Goal: Information Seeking & Learning: Understand process/instructions

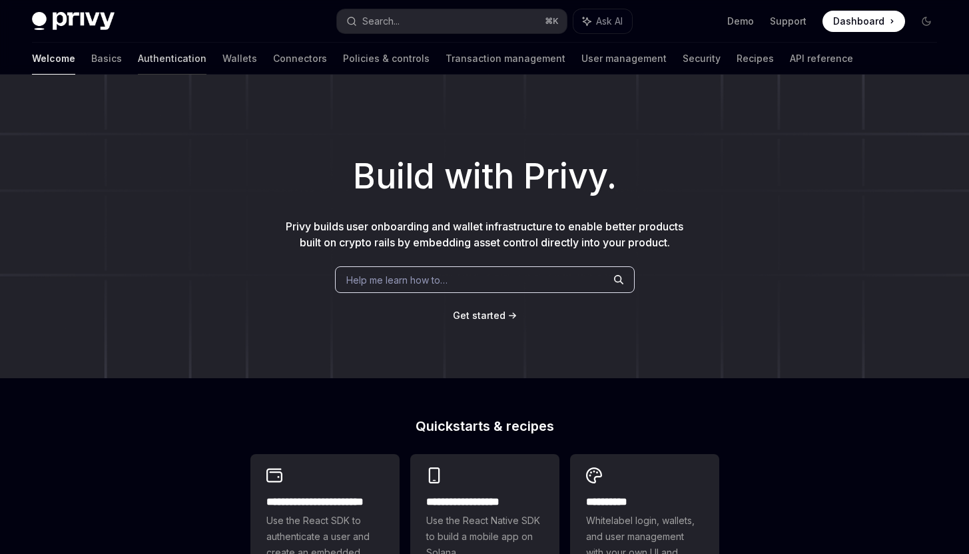
click at [138, 58] on link "Authentication" at bounding box center [172, 59] width 69 height 32
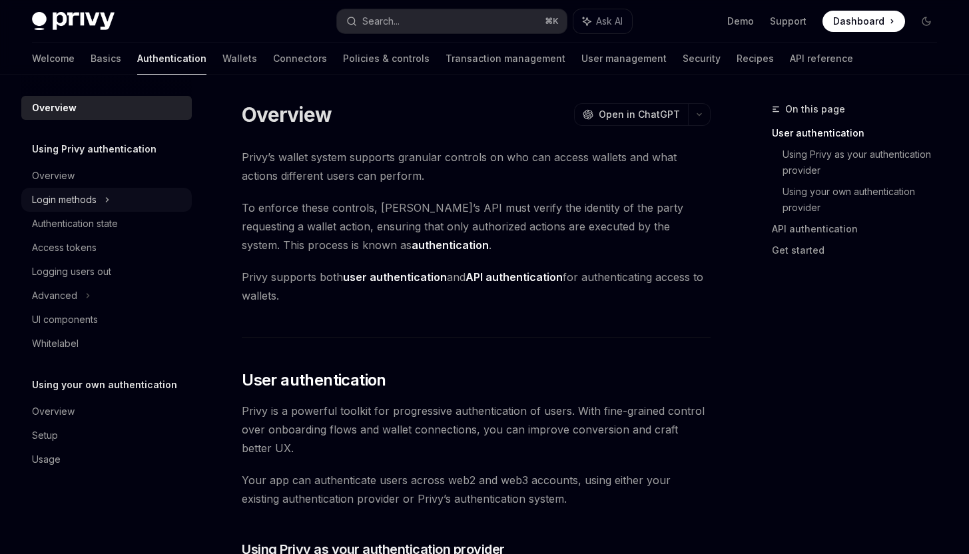
click at [140, 199] on div "Login methods" at bounding box center [106, 200] width 170 height 24
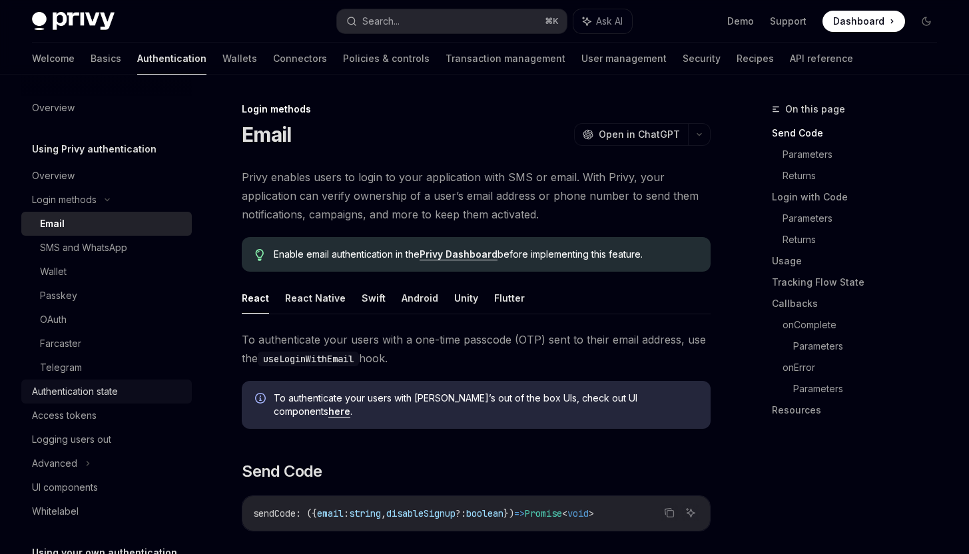
click at [51, 395] on div "Authentication state" at bounding box center [75, 391] width 86 height 16
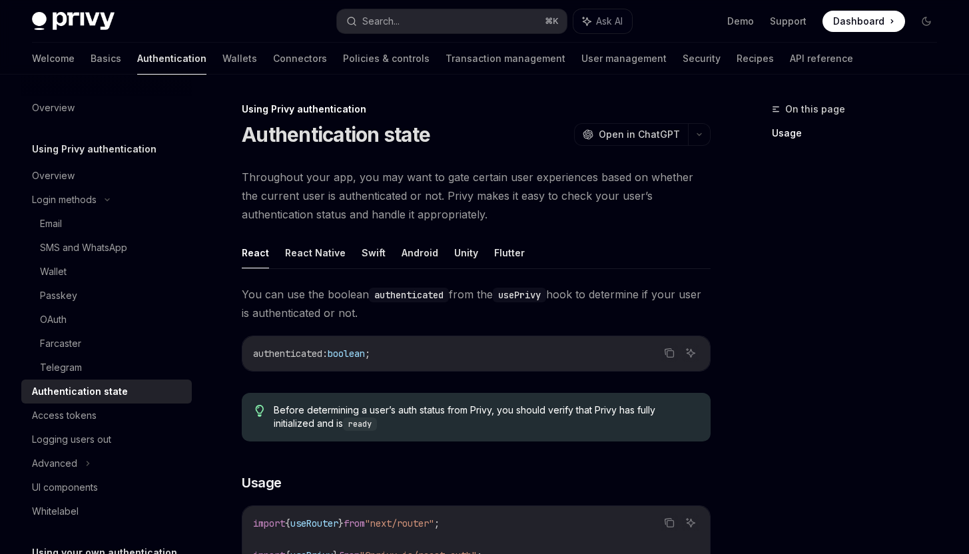
scroll to position [89, 0]
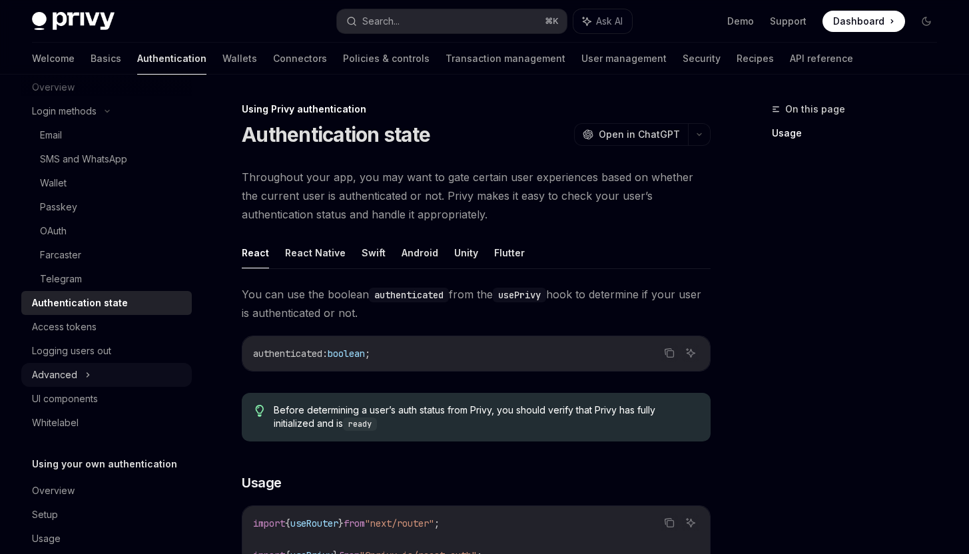
click at [68, 367] on div "Advanced" at bounding box center [54, 375] width 45 height 16
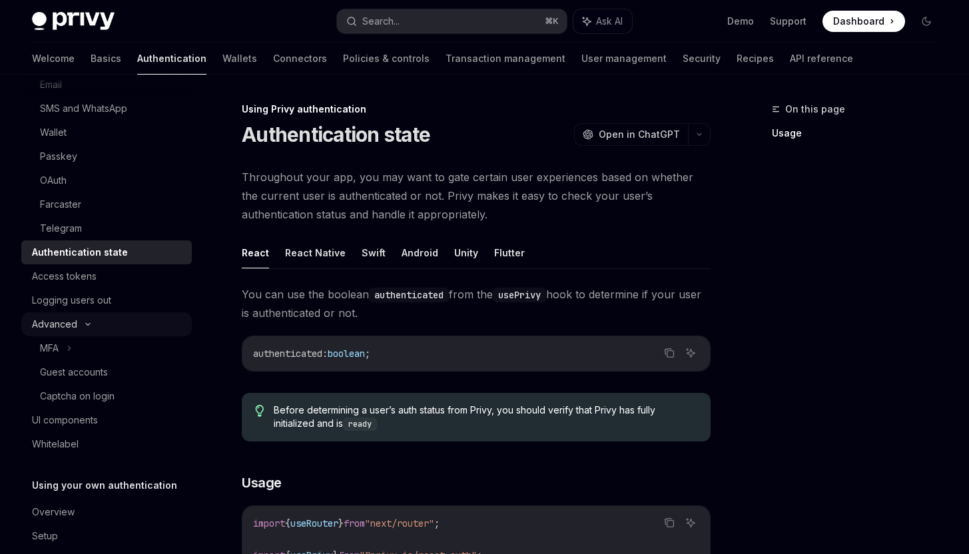
scroll to position [150, 0]
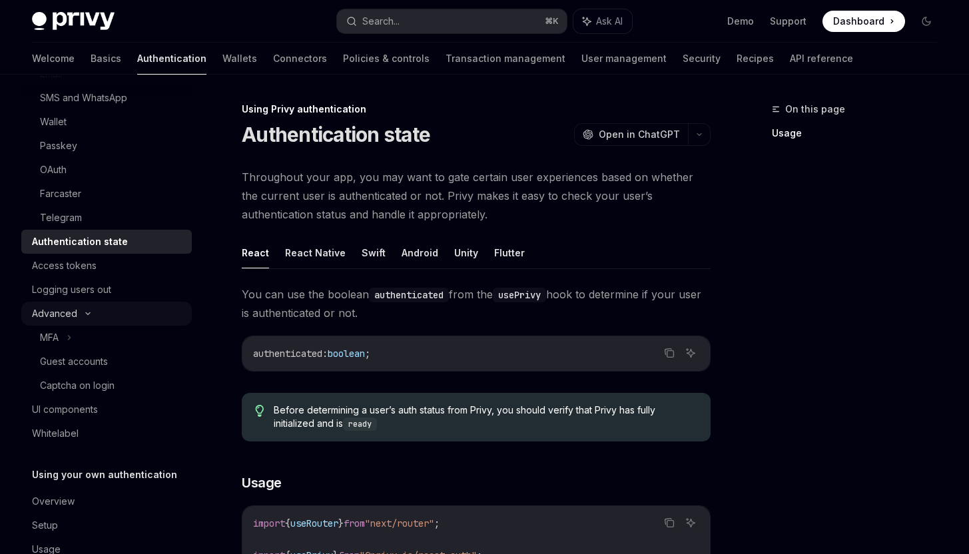
click at [68, 367] on div "Guest accounts" at bounding box center [74, 361] width 68 height 16
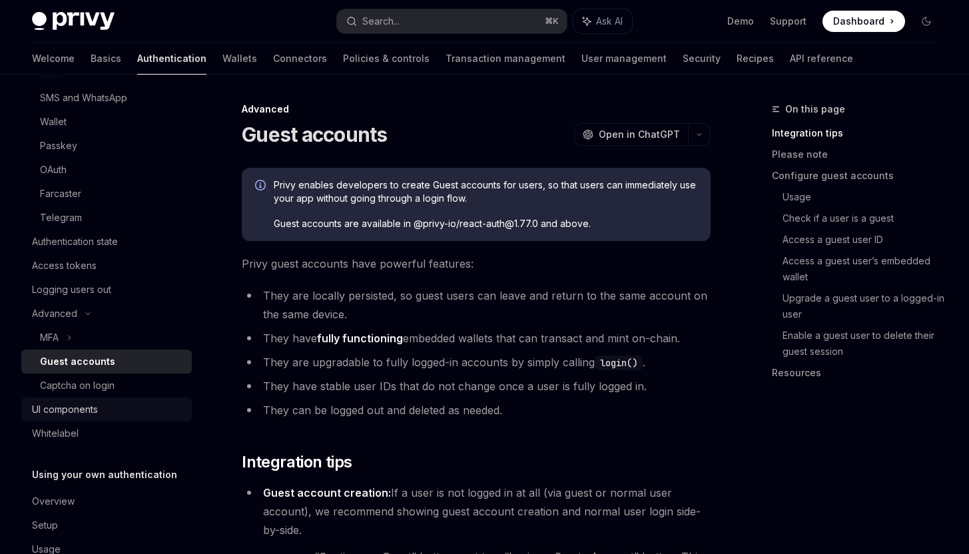
click at [73, 399] on link "UI components" at bounding box center [106, 409] width 170 height 24
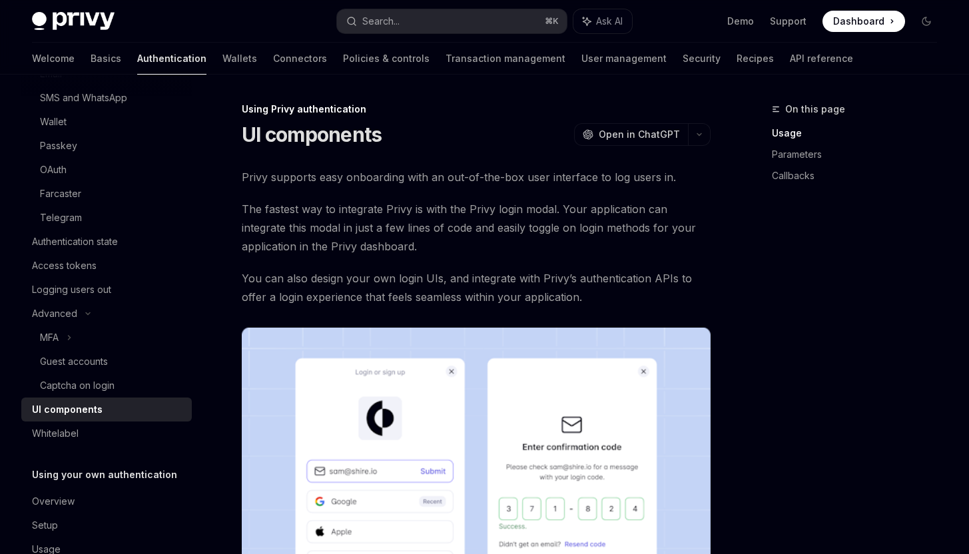
click at [124, 447] on div "Overview Using Privy authentication Overview Login methods Email SMS and WhatsA…" at bounding box center [106, 253] width 170 height 615
click at [132, 429] on div "Whitelabel" at bounding box center [108, 433] width 152 height 16
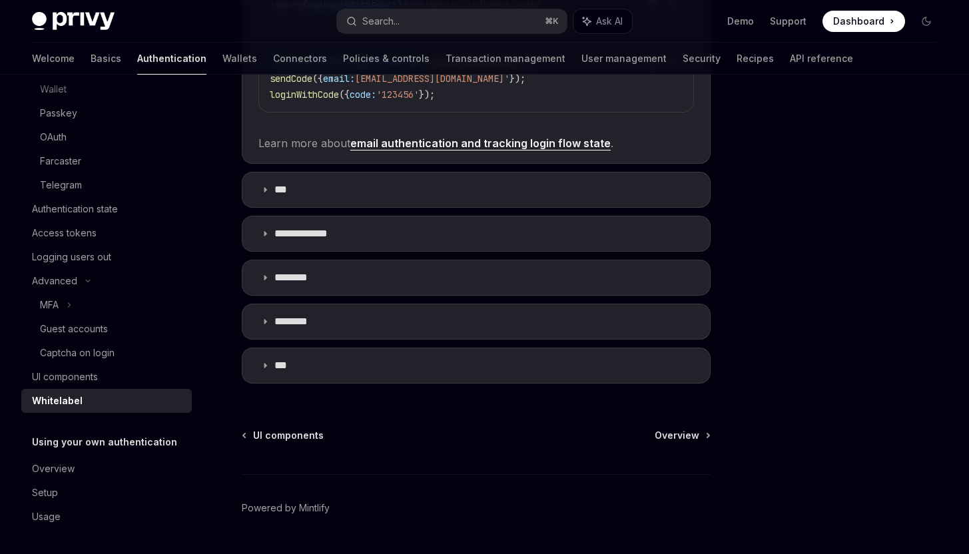
scroll to position [492, 0]
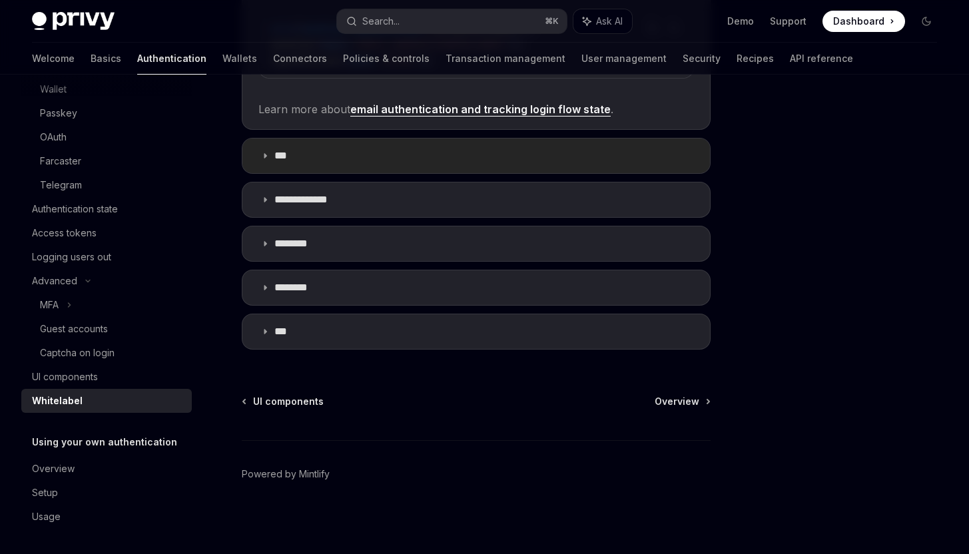
click at [280, 154] on p "***" at bounding box center [285, 155] width 23 height 13
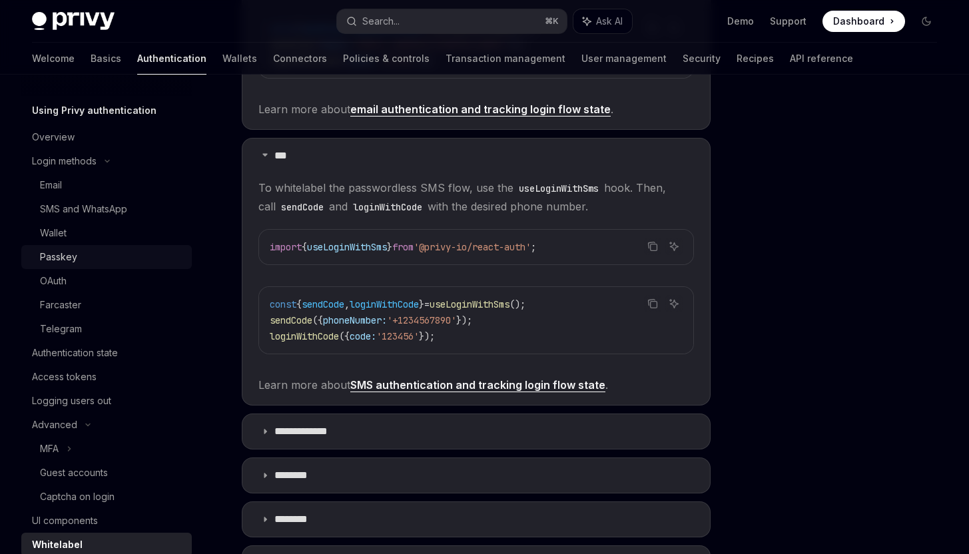
scroll to position [29, 0]
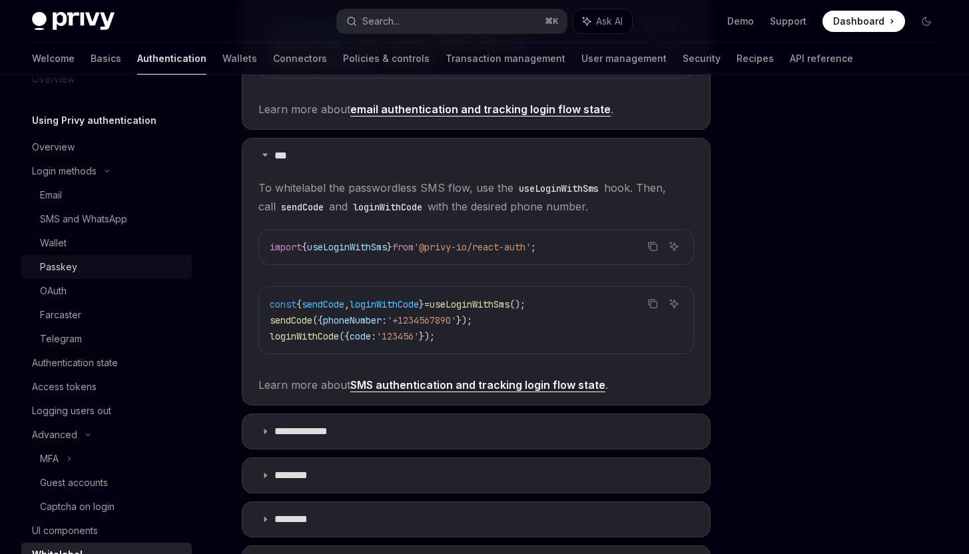
click at [66, 268] on div "Passkey" at bounding box center [58, 267] width 37 height 16
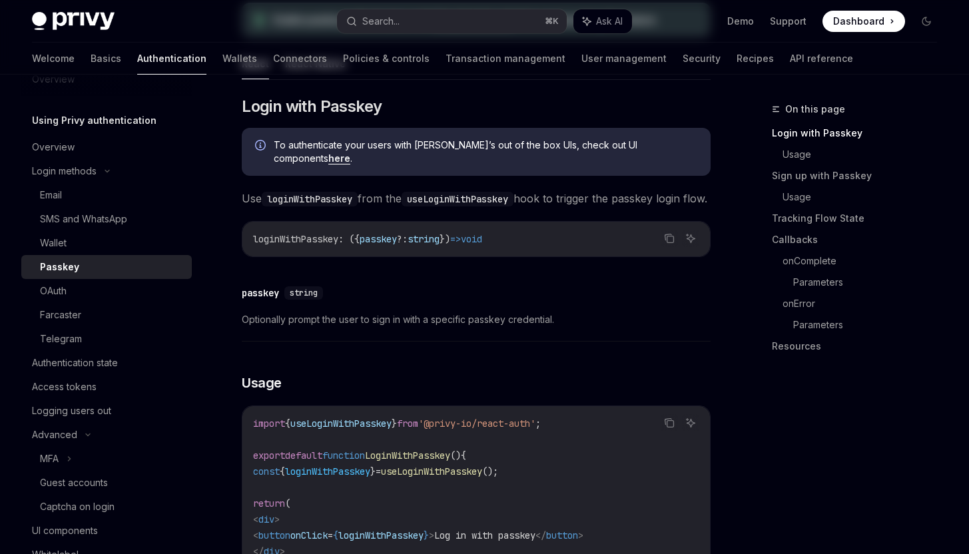
scroll to position [517, 0]
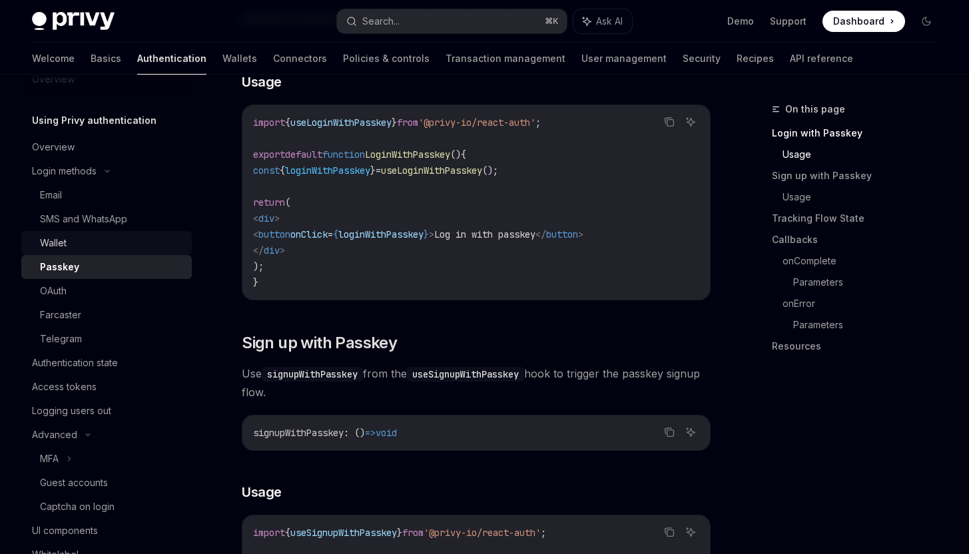
click at [74, 246] on div "Wallet" at bounding box center [112, 243] width 144 height 16
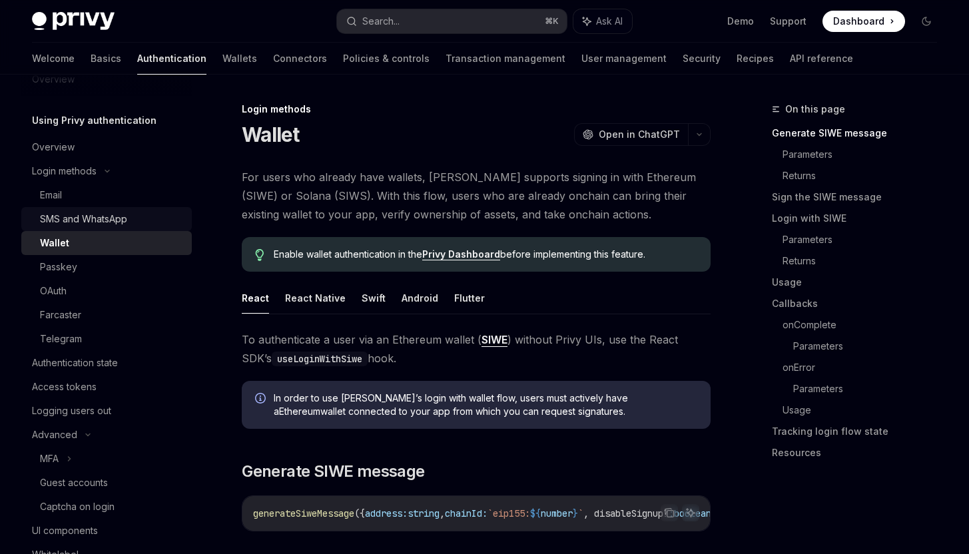
click at [82, 223] on div "SMS and WhatsApp" at bounding box center [83, 219] width 87 height 16
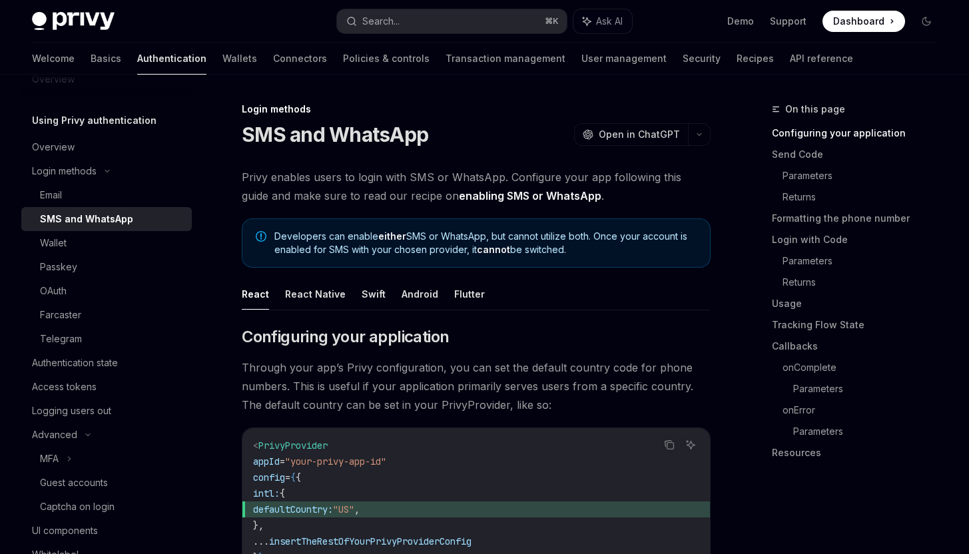
click at [89, 209] on link "SMS and WhatsApp" at bounding box center [106, 219] width 170 height 24
click at [91, 209] on link "SMS and WhatsApp" at bounding box center [106, 219] width 170 height 24
click at [106, 194] on div "Email" at bounding box center [112, 195] width 144 height 16
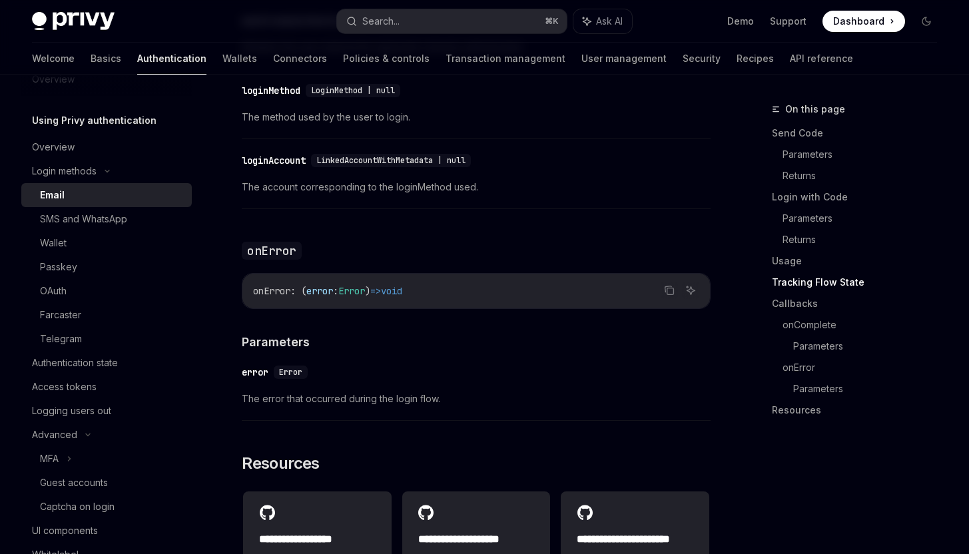
scroll to position [2719, 0]
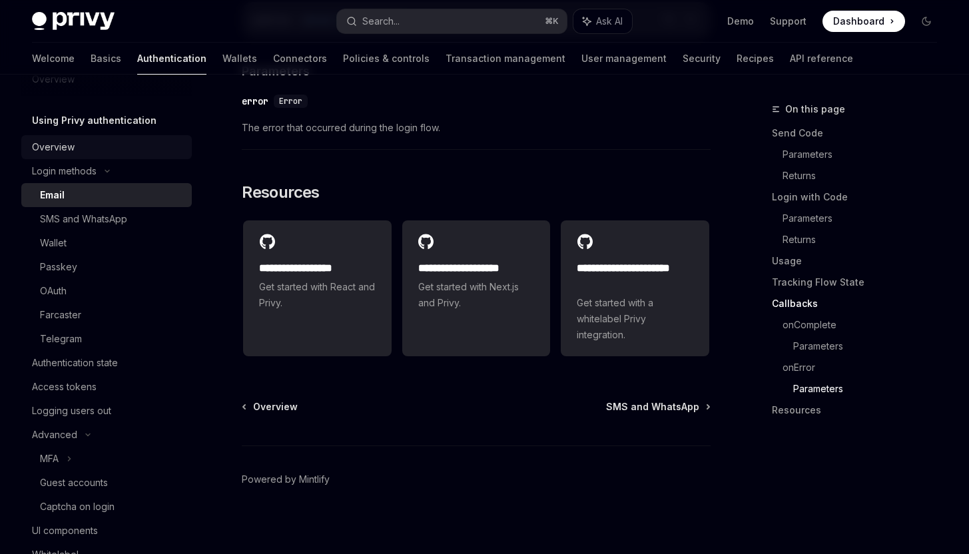
click at [89, 148] on div "Overview" at bounding box center [108, 147] width 152 height 16
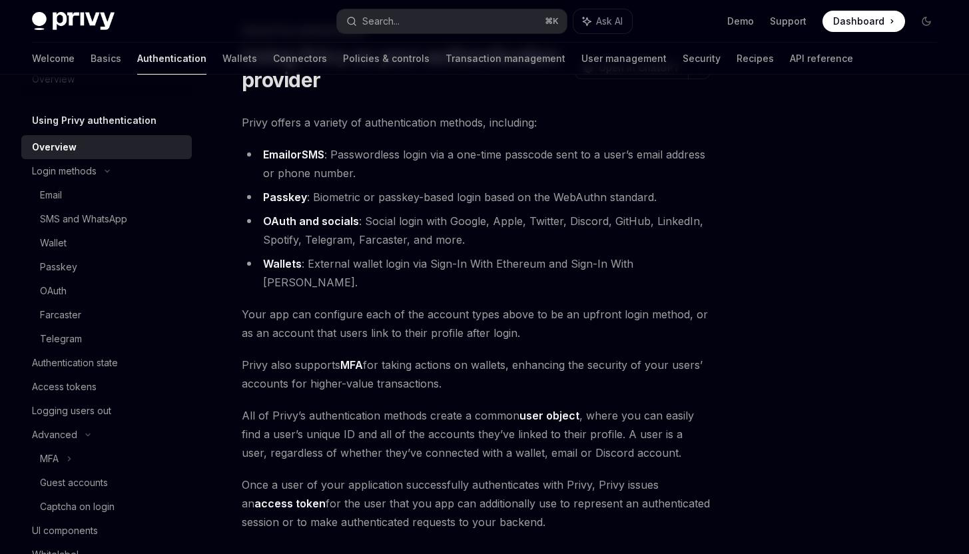
scroll to position [235, 0]
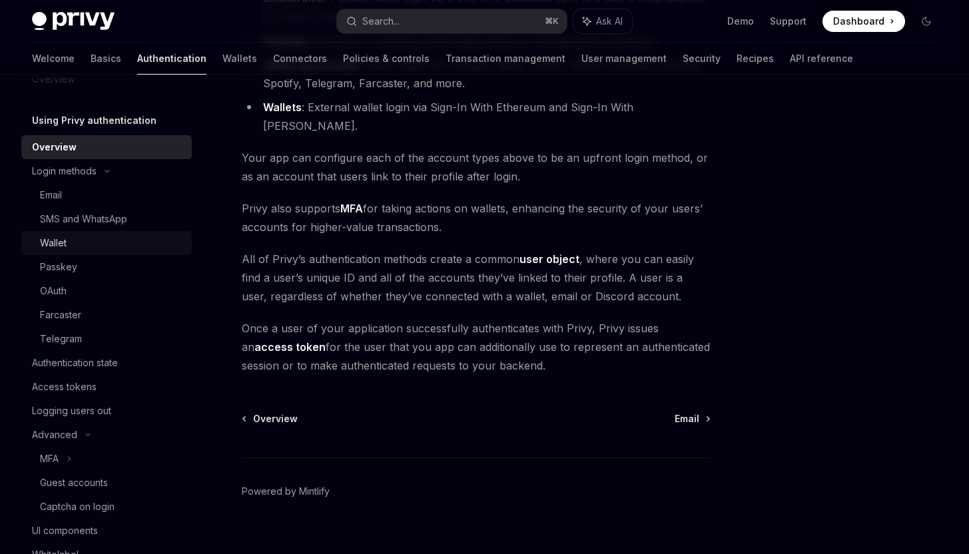
click at [99, 239] on div "Wallet" at bounding box center [112, 243] width 144 height 16
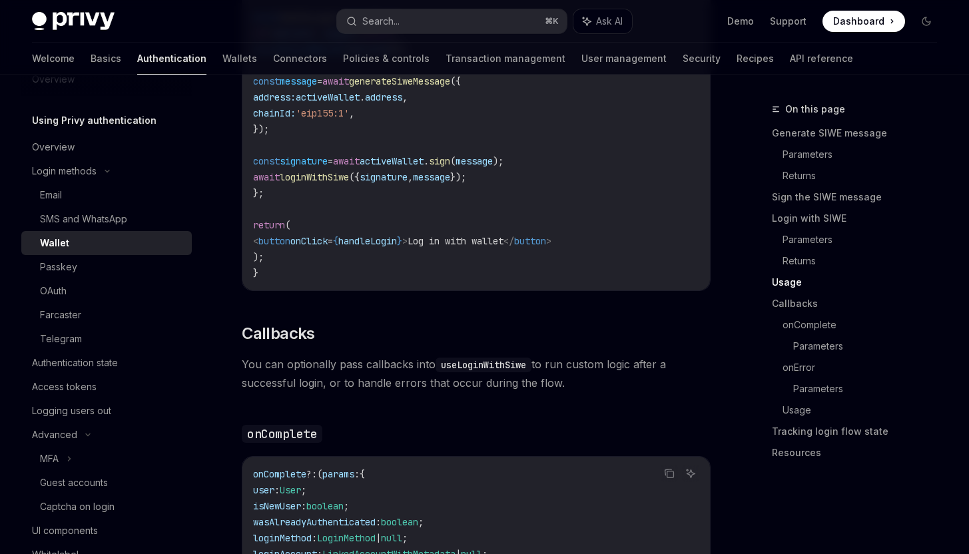
scroll to position [2004, 0]
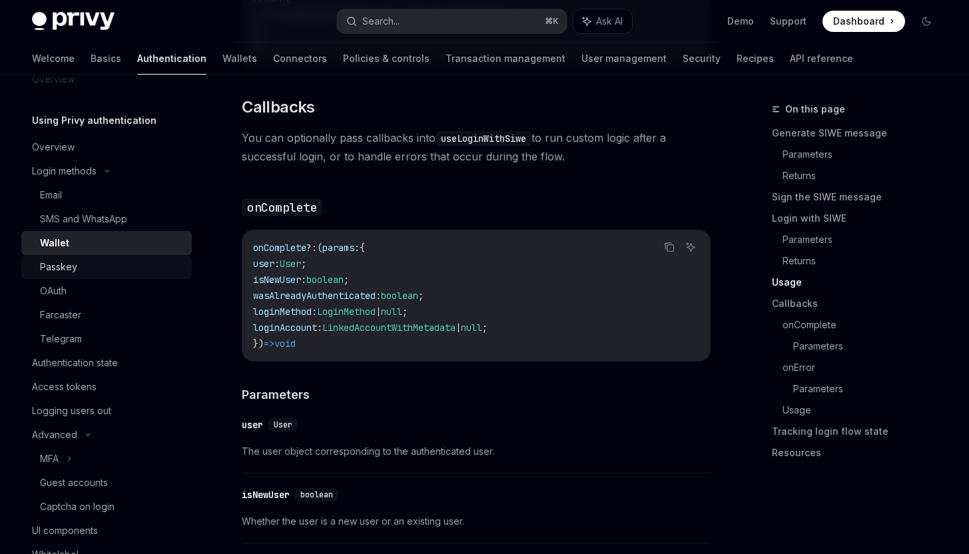
click at [141, 262] on div "Passkey" at bounding box center [112, 267] width 144 height 16
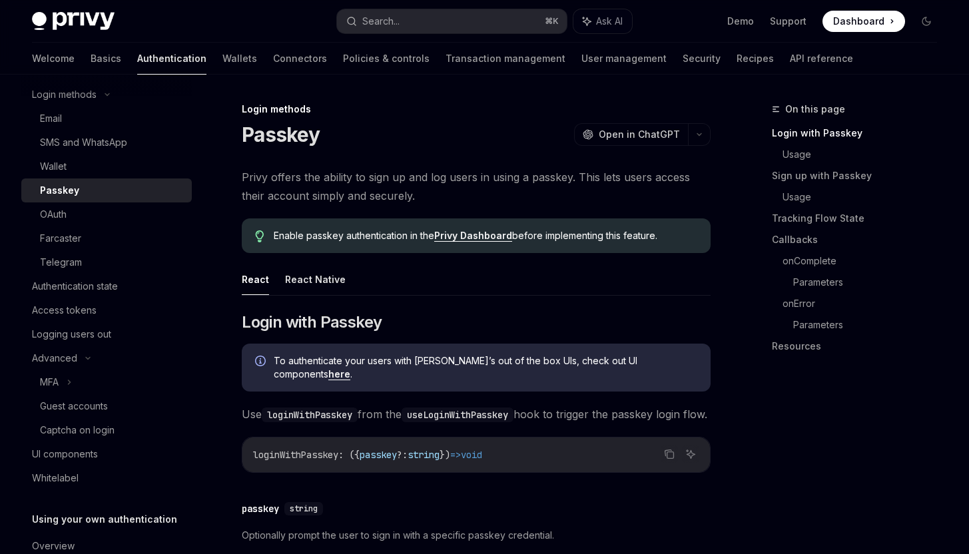
scroll to position [107, 0]
click at [134, 289] on div "Authentication state" at bounding box center [108, 284] width 152 height 16
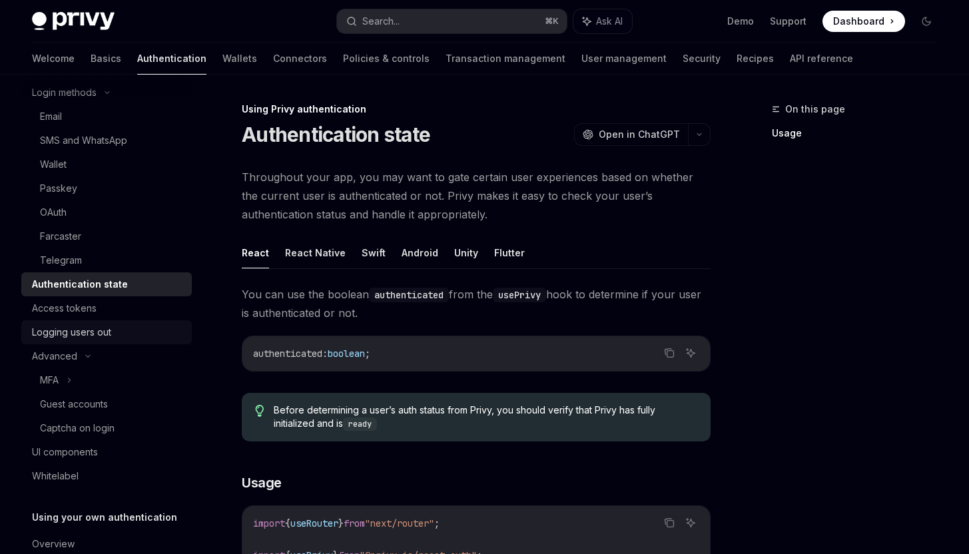
click at [118, 330] on div "Logging users out" at bounding box center [108, 332] width 152 height 16
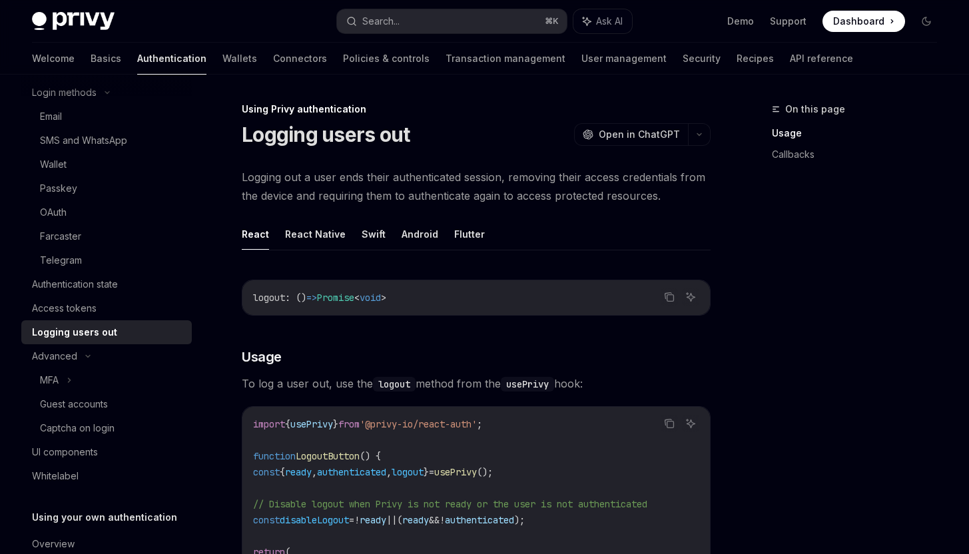
click at [125, 322] on link "Logging users out" at bounding box center [106, 332] width 170 height 24
click at [130, 312] on div "Access tokens" at bounding box center [108, 308] width 152 height 16
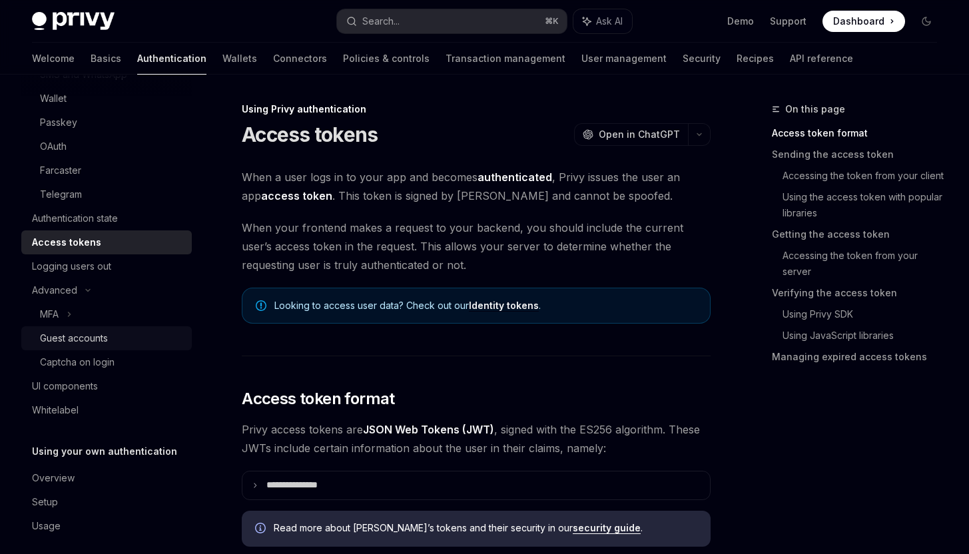
scroll to position [184, 0]
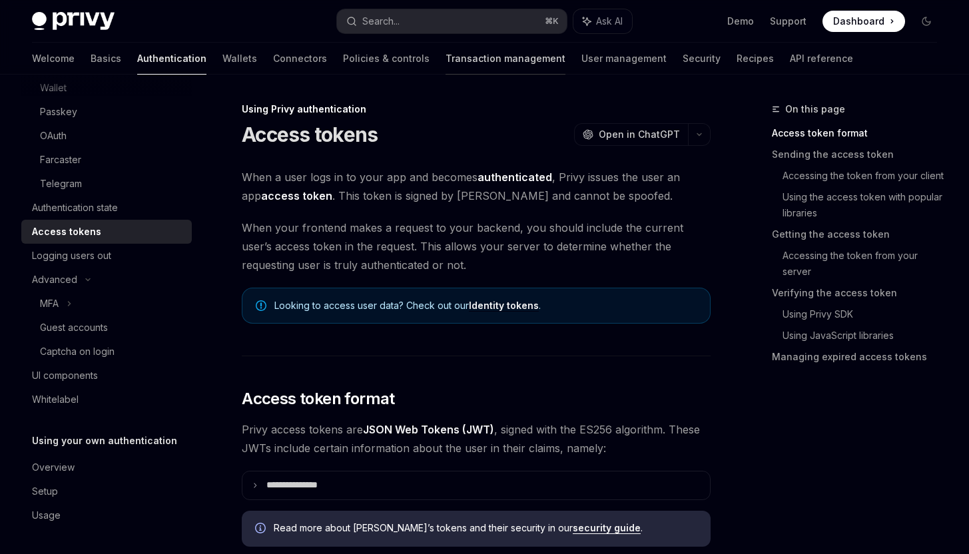
click at [445, 49] on link "Transaction management" at bounding box center [505, 59] width 120 height 32
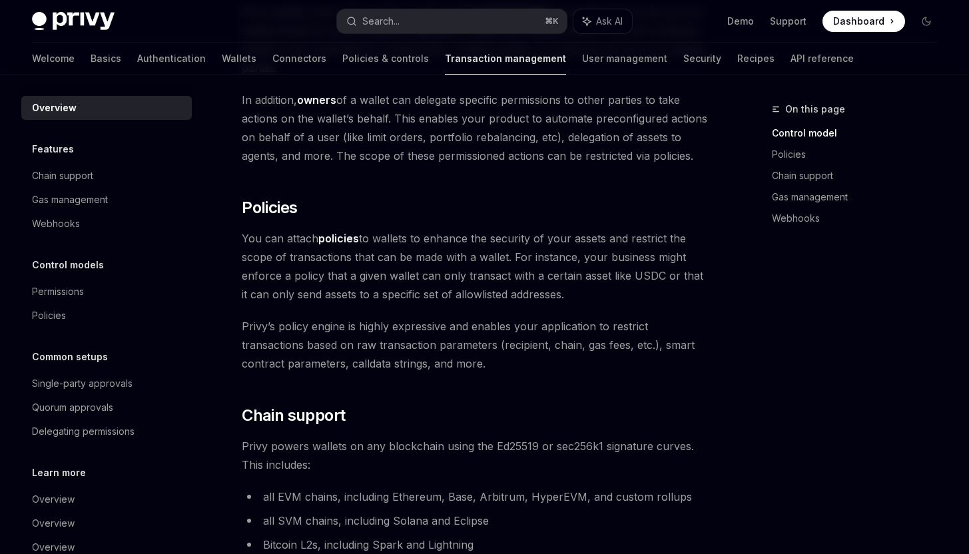
scroll to position [440, 0]
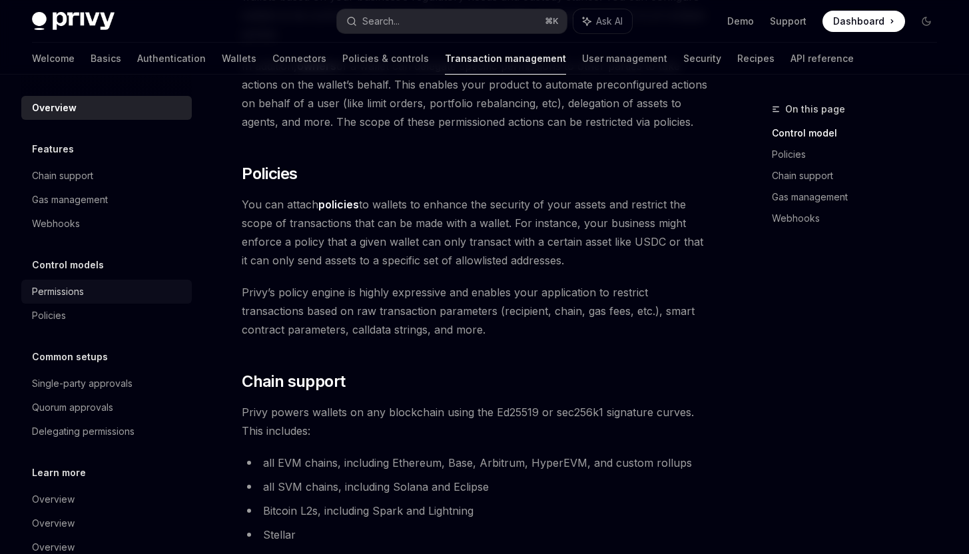
click at [115, 289] on div "Permissions" at bounding box center [108, 292] width 152 height 16
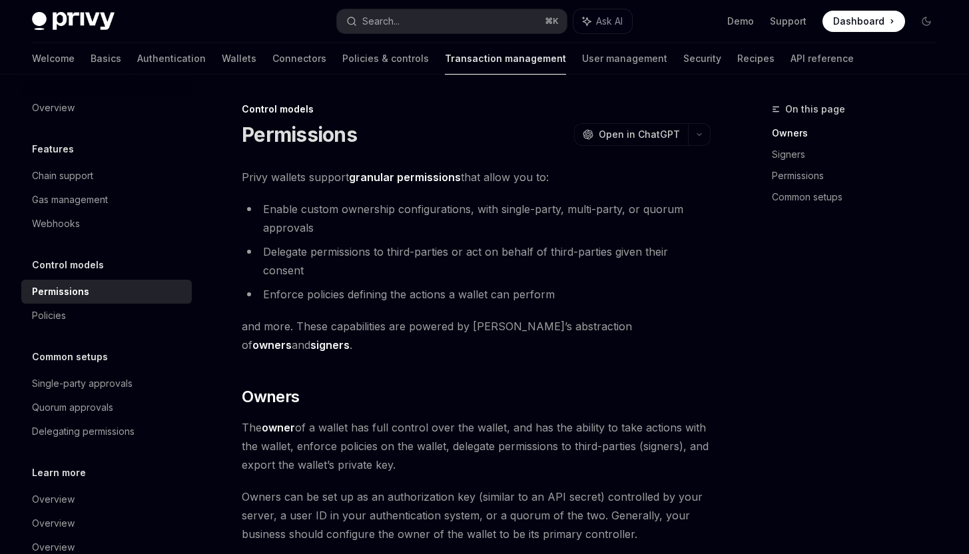
scroll to position [32, 0]
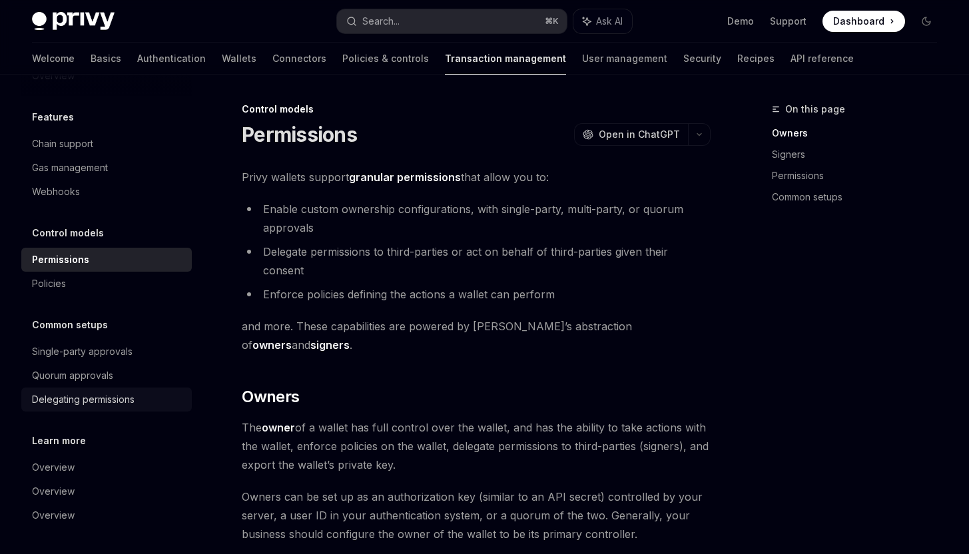
click at [122, 396] on div "Delegating permissions" at bounding box center [83, 399] width 103 height 16
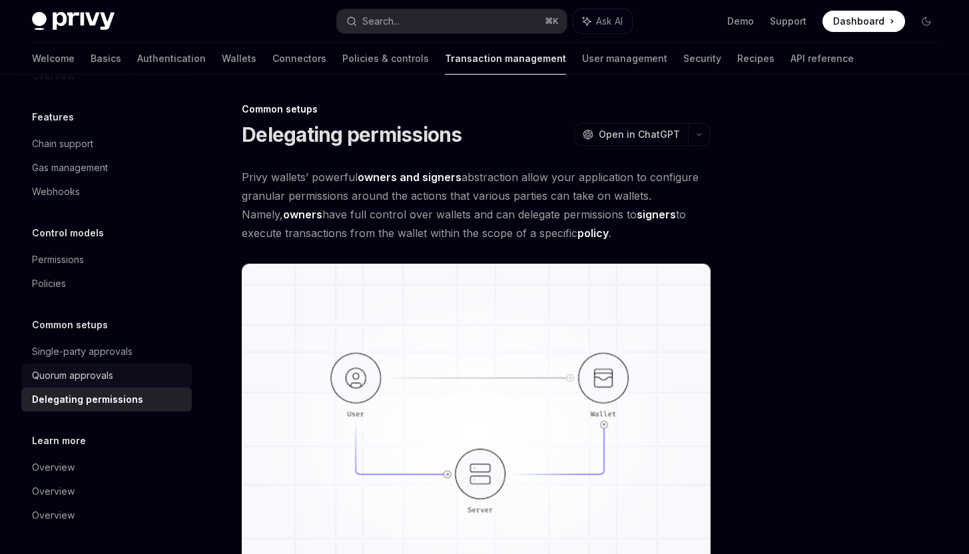
click at [128, 375] on div "Quorum approvals" at bounding box center [108, 375] width 152 height 16
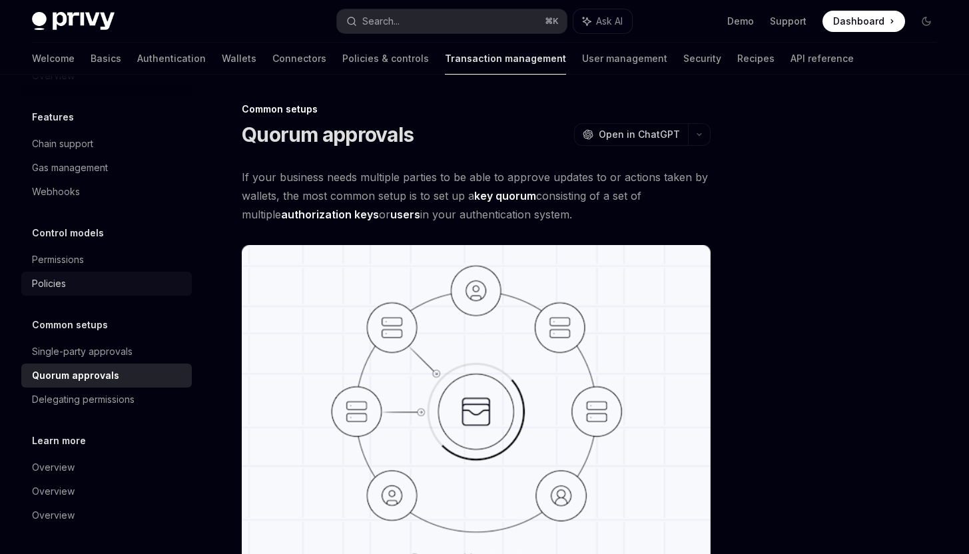
click at [120, 286] on div "Policies" at bounding box center [108, 284] width 152 height 16
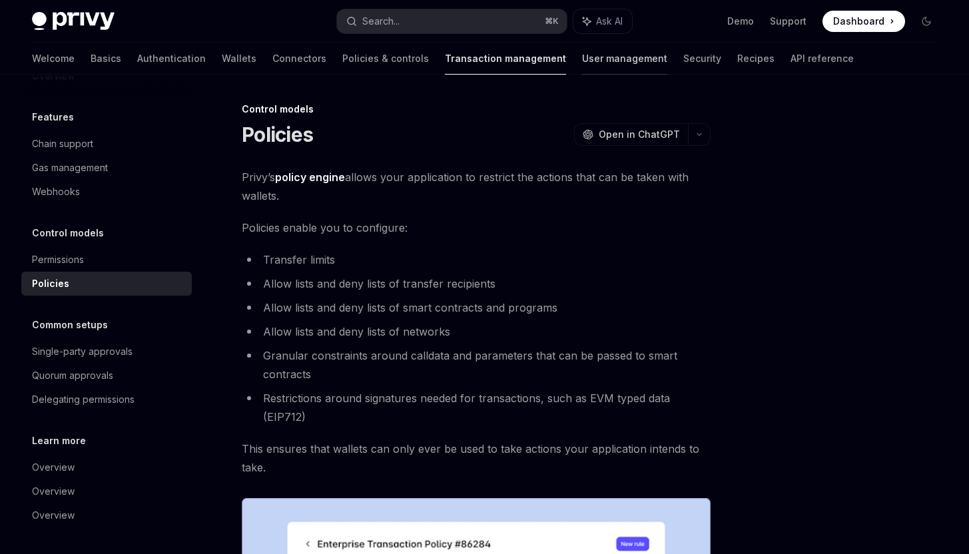
click at [582, 52] on link "User management" at bounding box center [624, 59] width 85 height 32
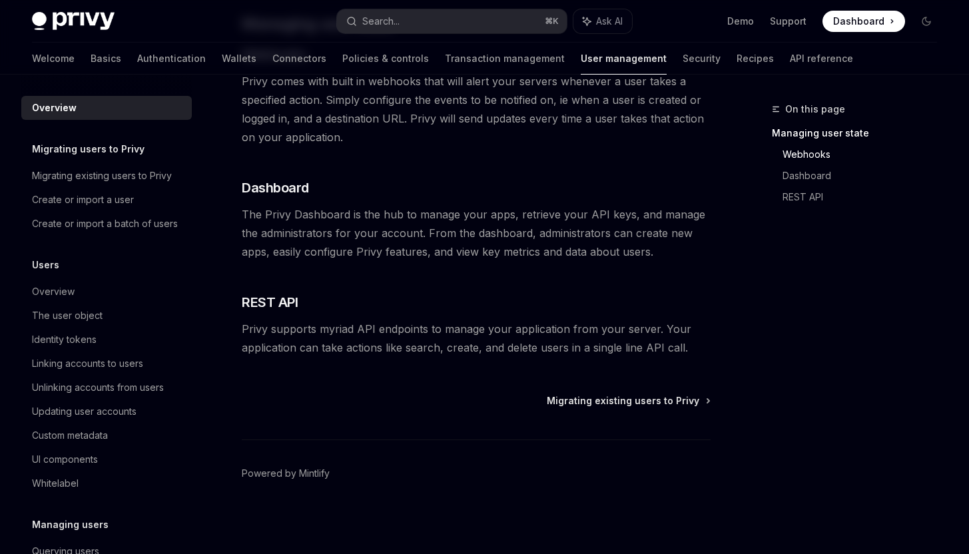
scroll to position [292, 0]
click at [682, 58] on link "Security" at bounding box center [701, 59] width 38 height 32
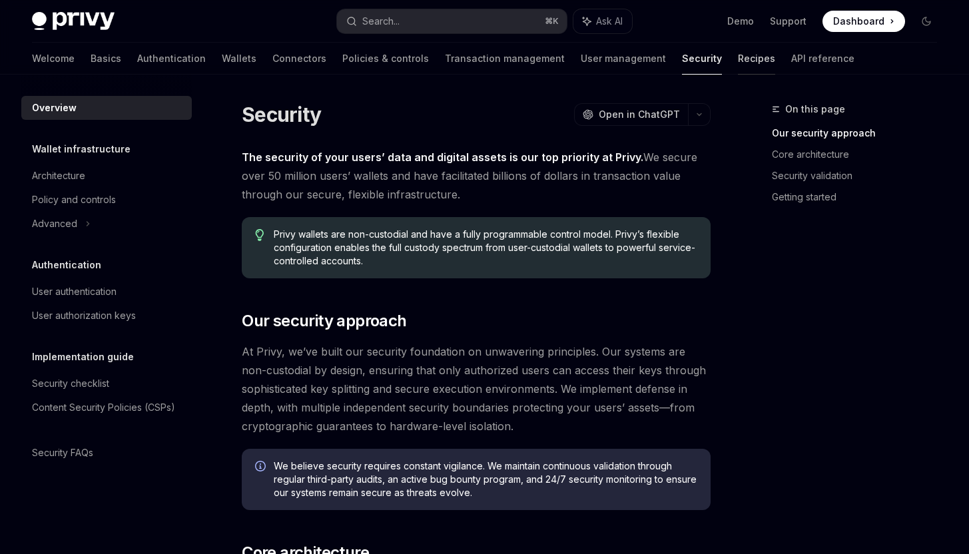
click at [738, 68] on link "Recipes" at bounding box center [756, 59] width 37 height 32
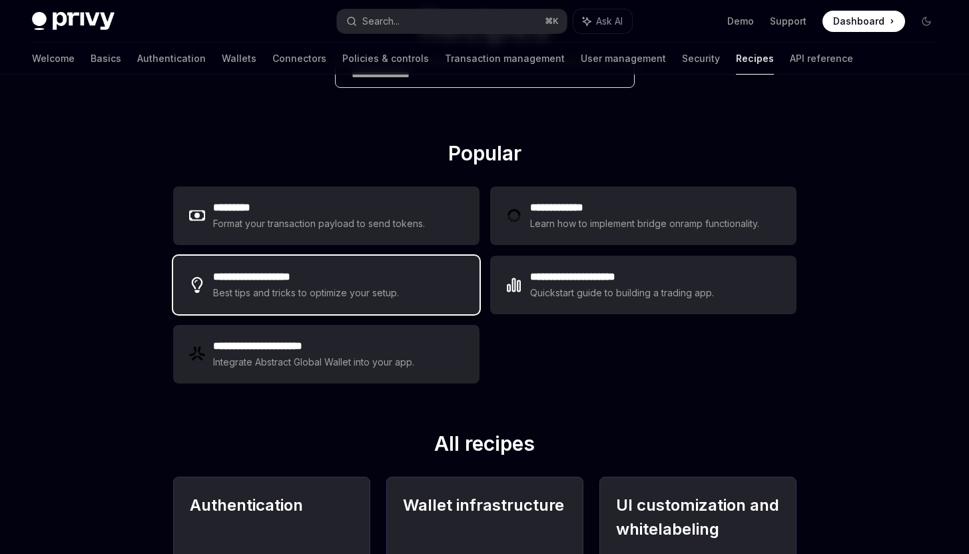
scroll to position [116, 0]
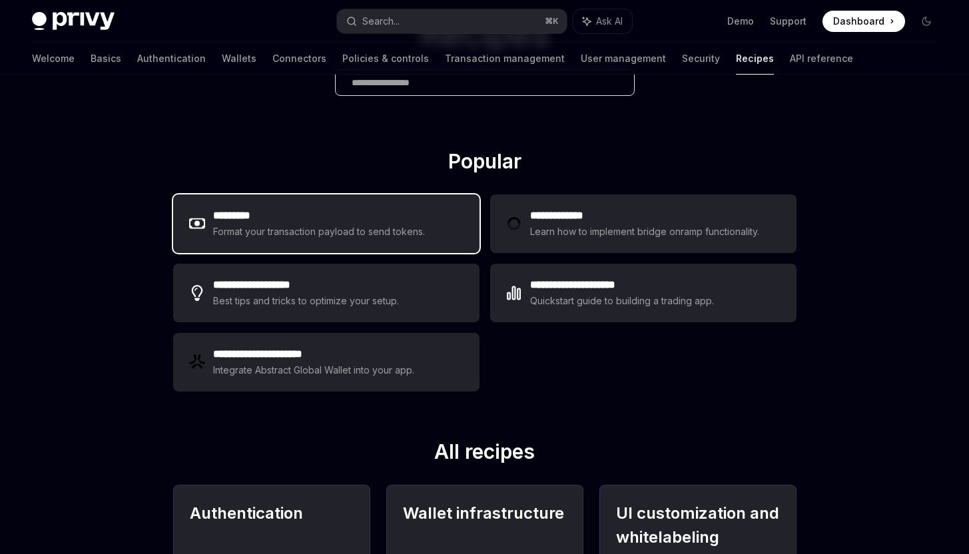
click at [337, 226] on div "Format your transaction payload to send tokens." at bounding box center [319, 232] width 212 height 16
type textarea "*"
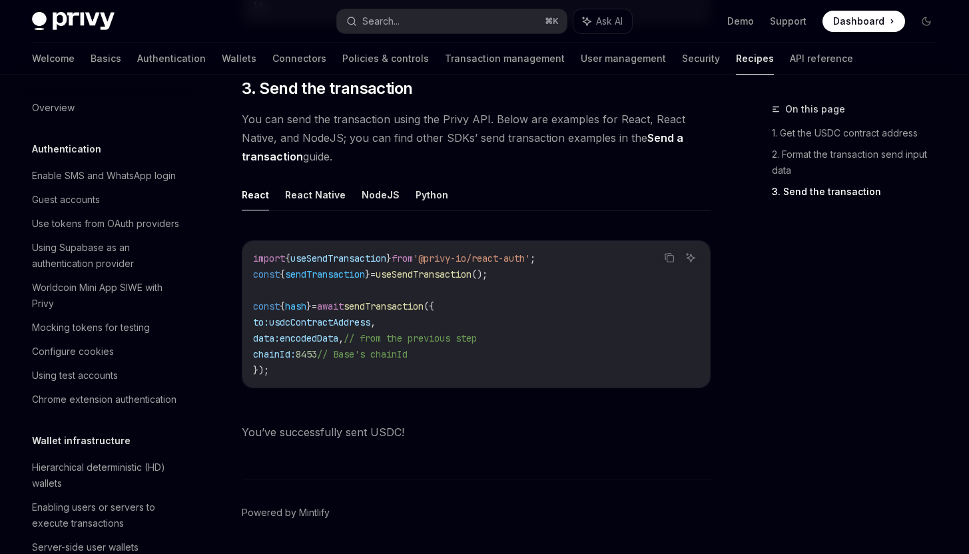
scroll to position [1050, 0]
